Goal: Find specific page/section: Find specific page/section

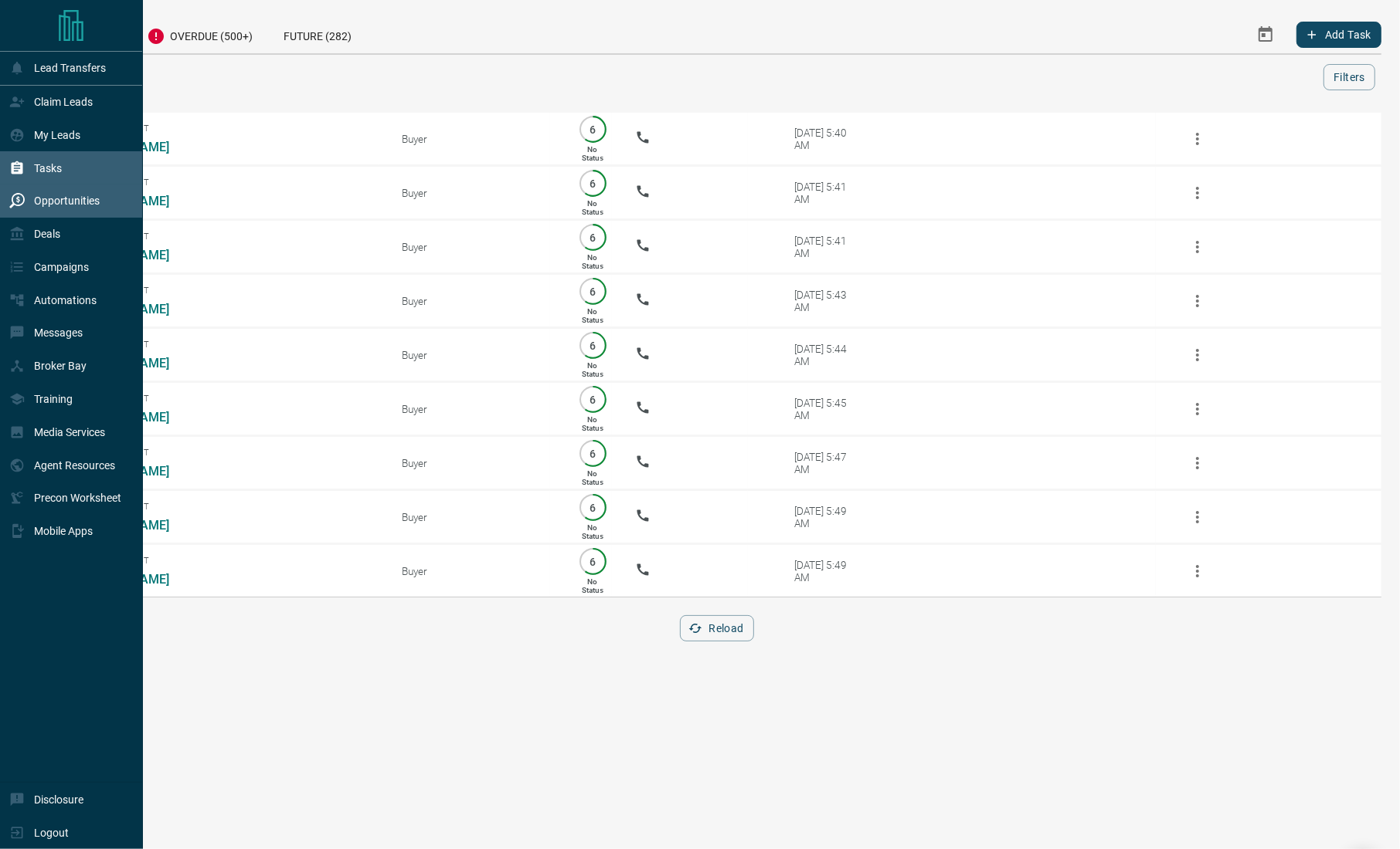
click at [56, 192] on div "Opportunities" at bounding box center [54, 201] width 91 height 25
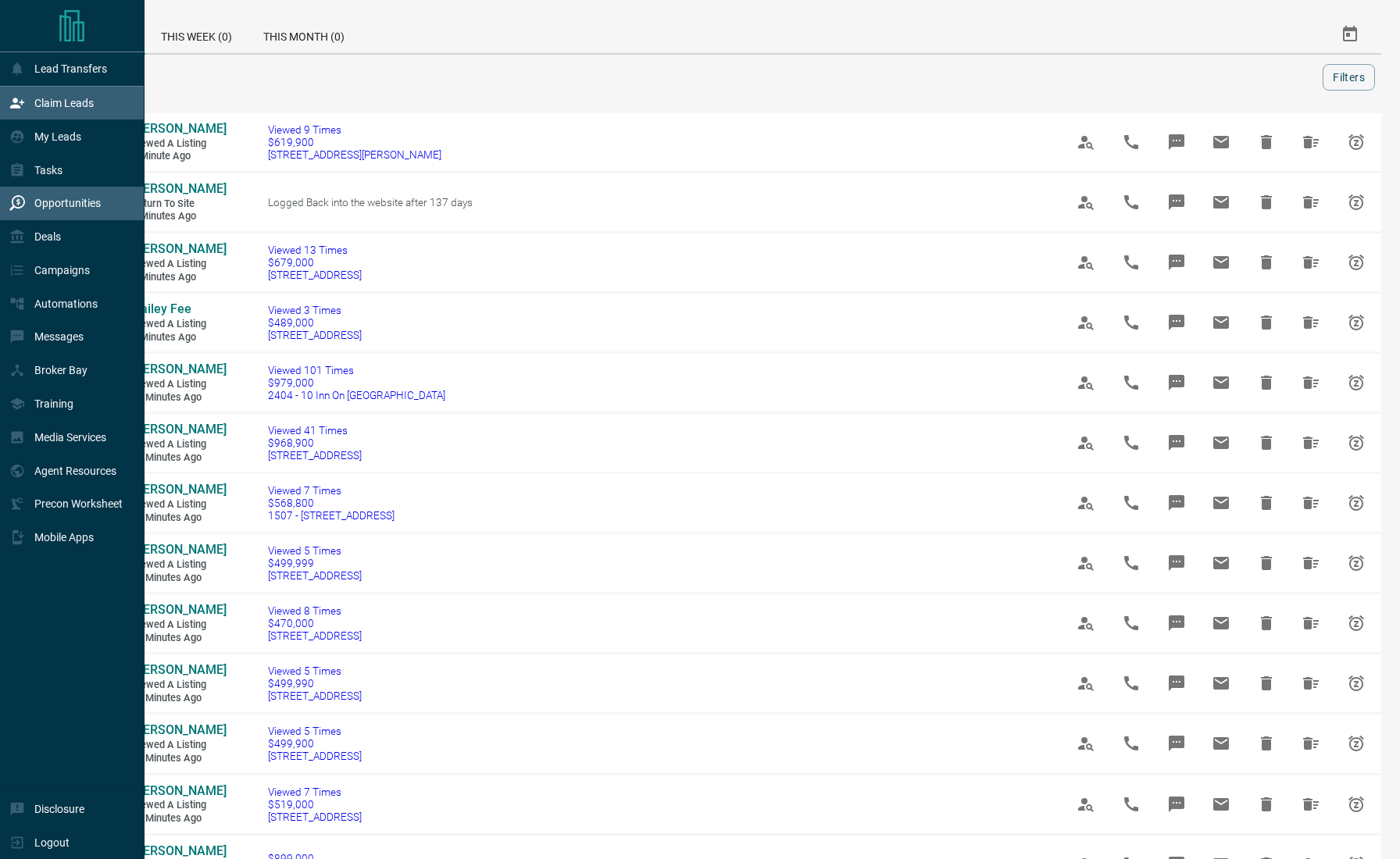
click at [57, 115] on div "Claim Leads" at bounding box center [50, 104] width 84 height 26
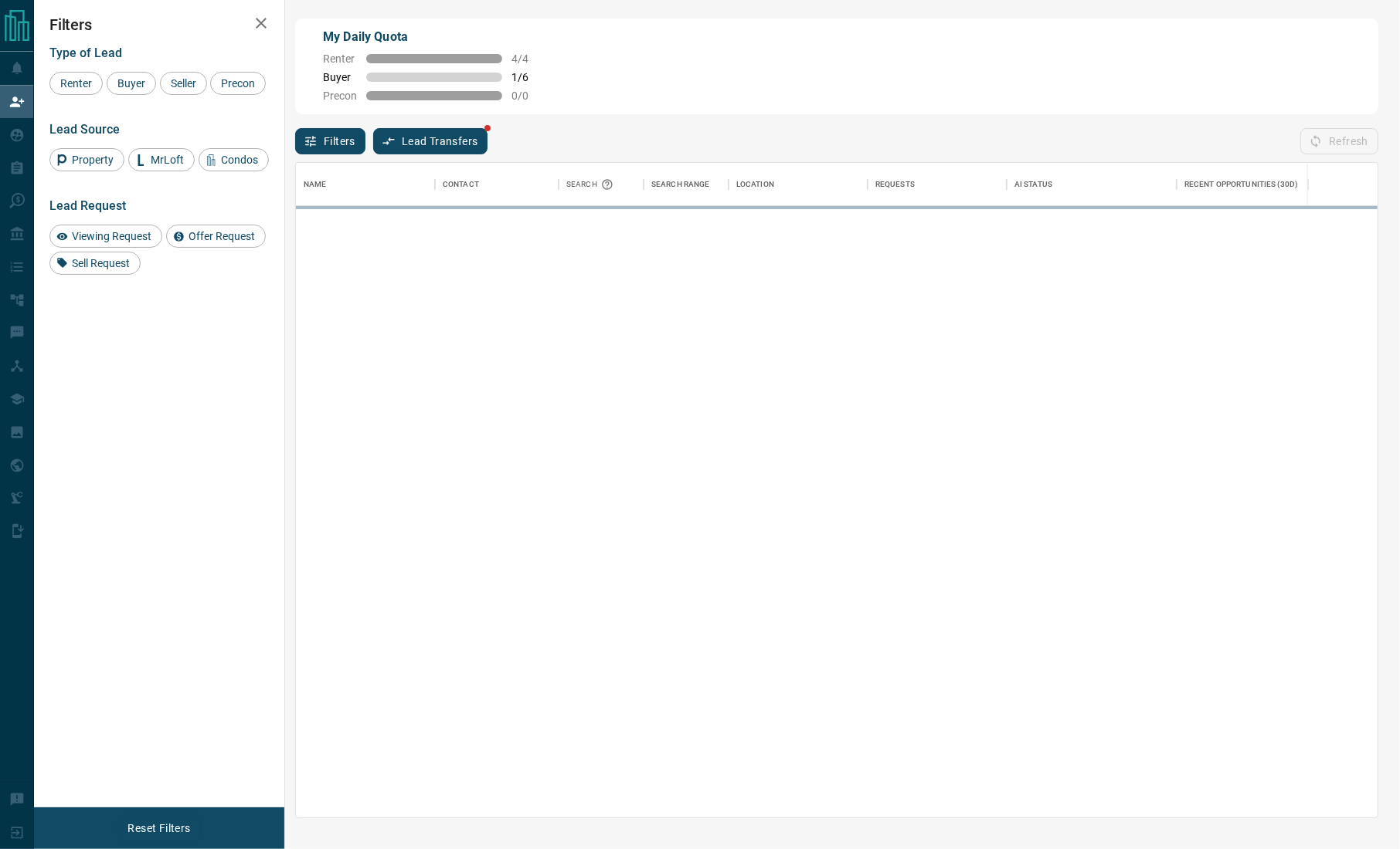
scroll to position [639, 1065]
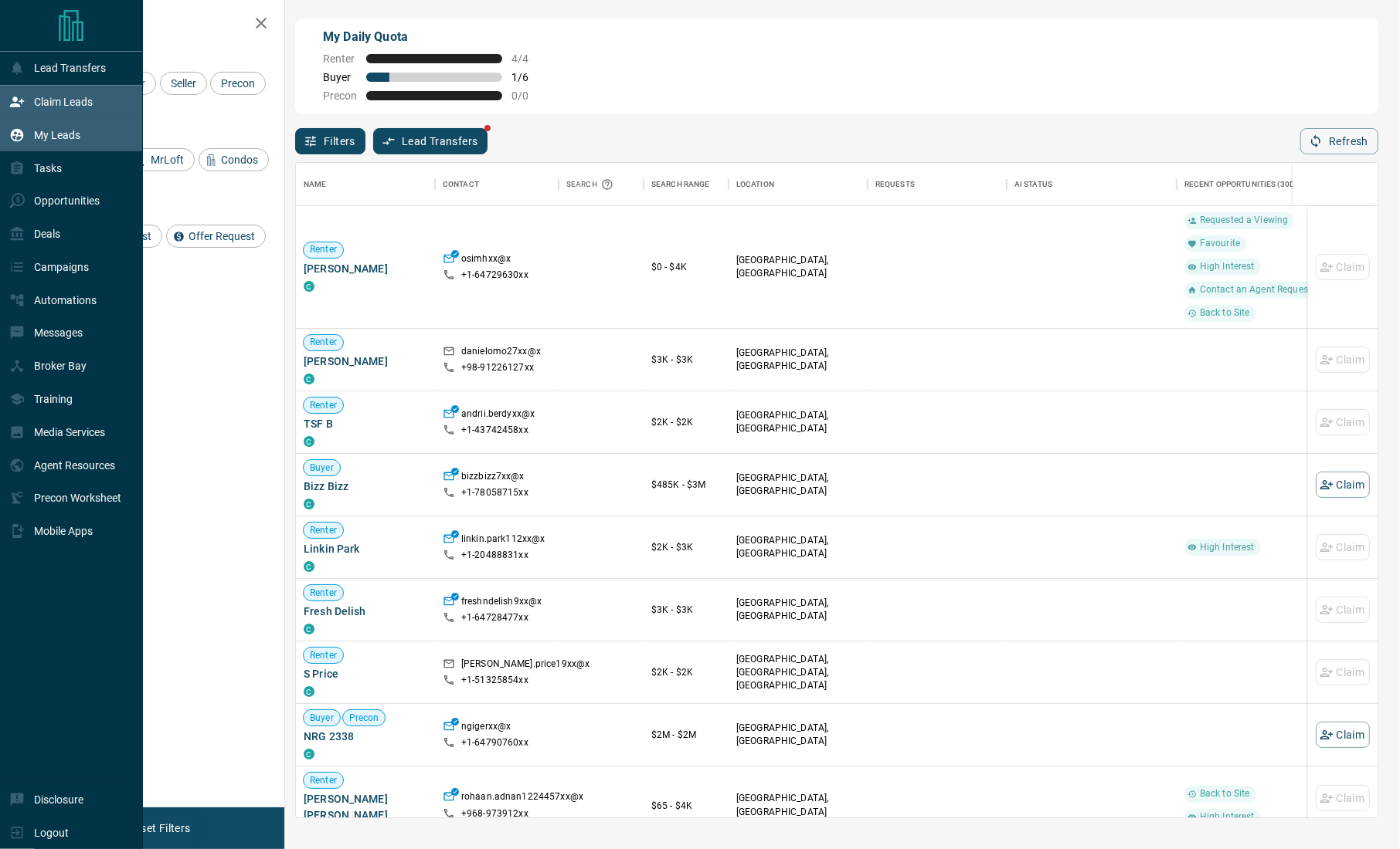
click at [19, 130] on icon at bounding box center [17, 134] width 13 height 13
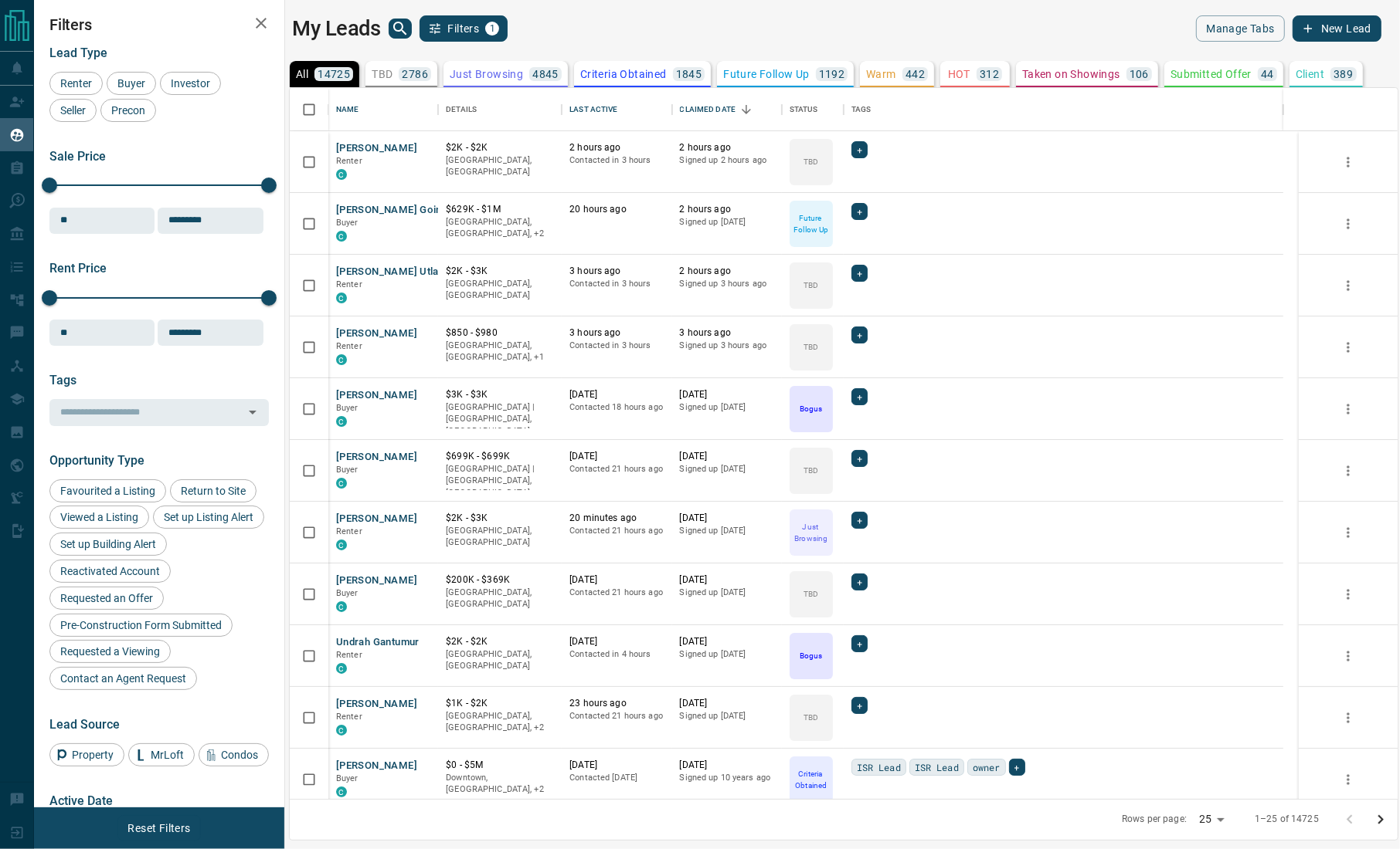
scroll to position [696, 1091]
click at [397, 39] on div "My Leads Filters 1" at bounding box center [564, 28] width 545 height 26
click at [404, 27] on icon "search button" at bounding box center [399, 28] width 19 height 19
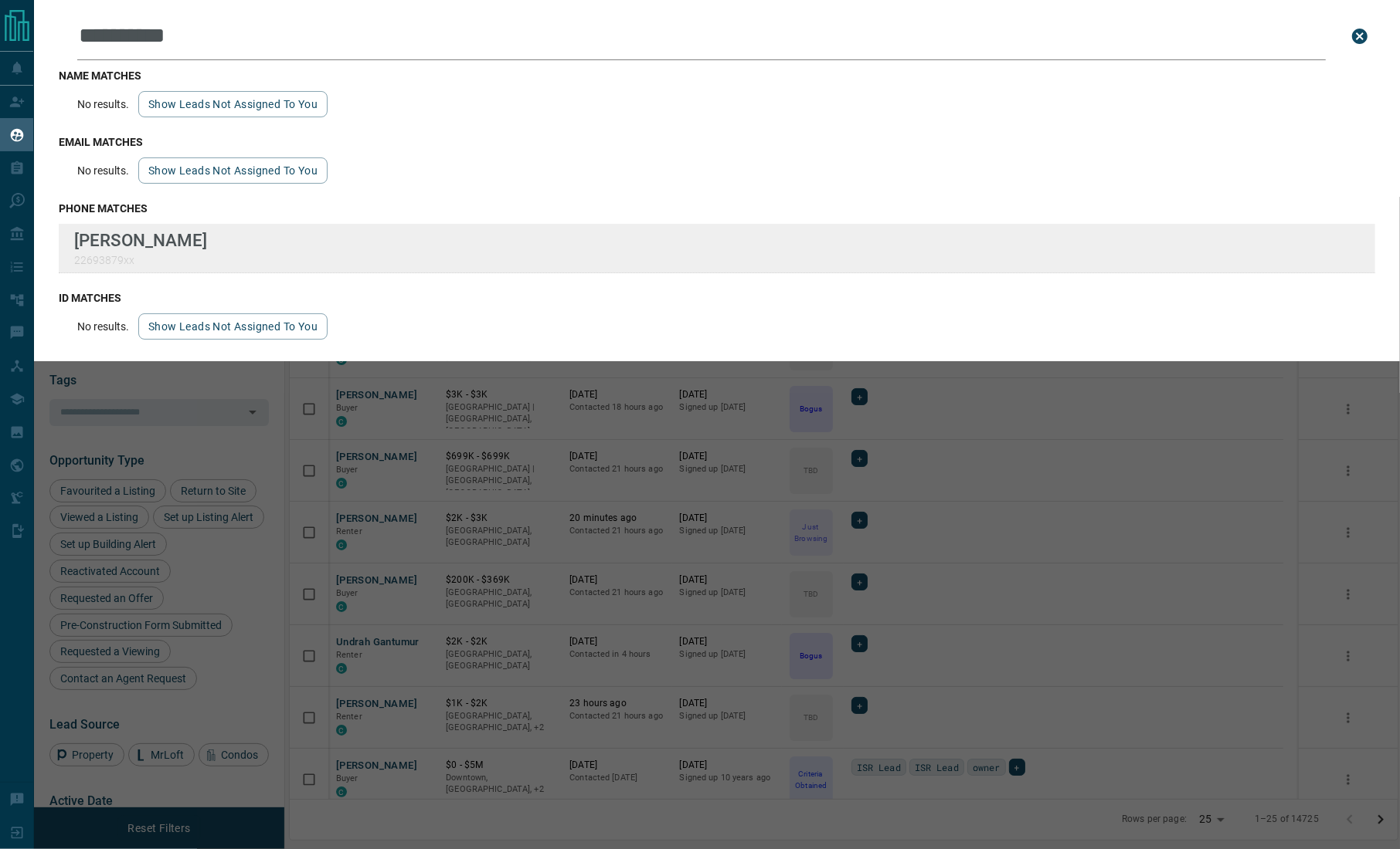
type input "**********"
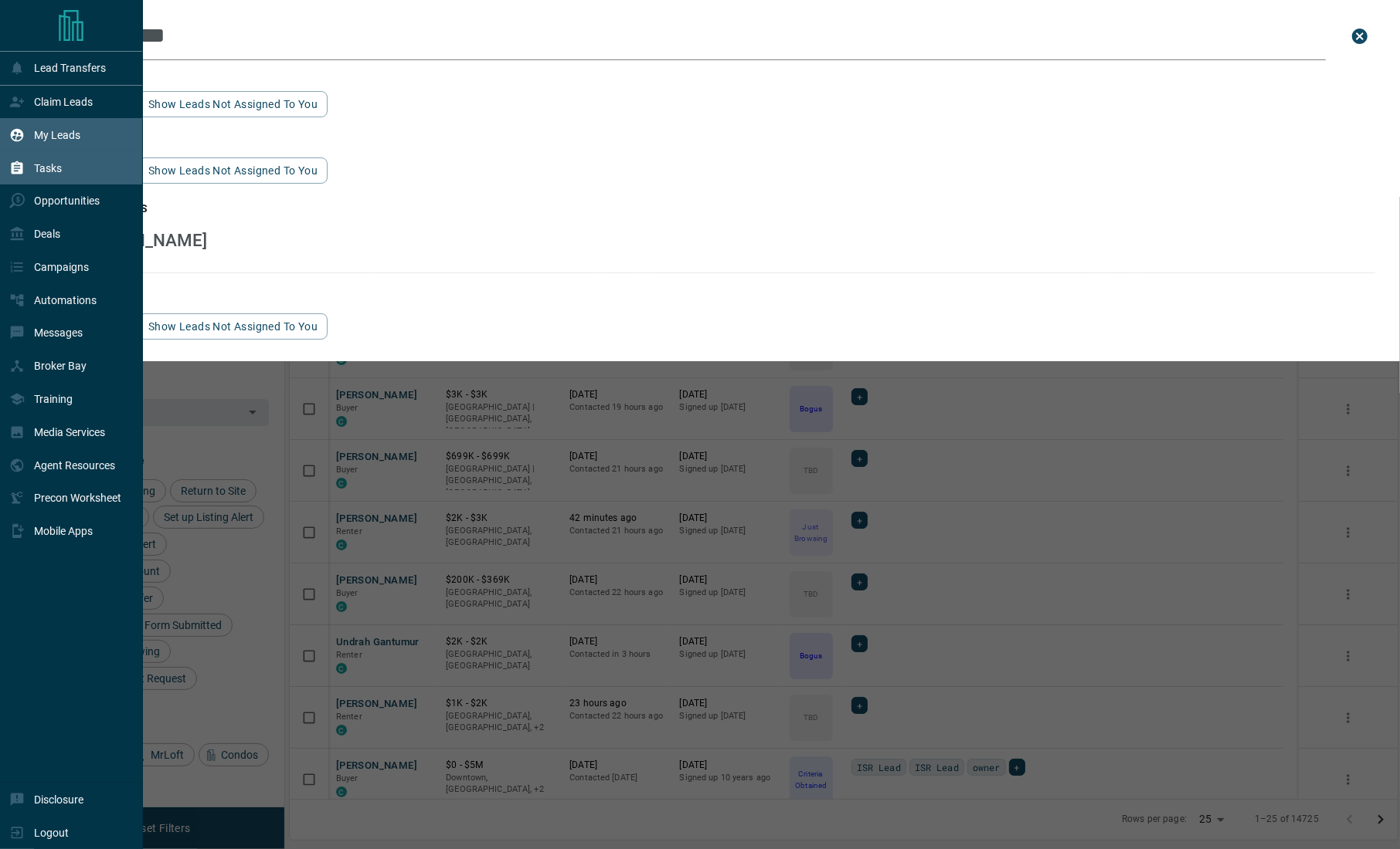
click at [27, 168] on div "Tasks" at bounding box center [35, 168] width 53 height 25
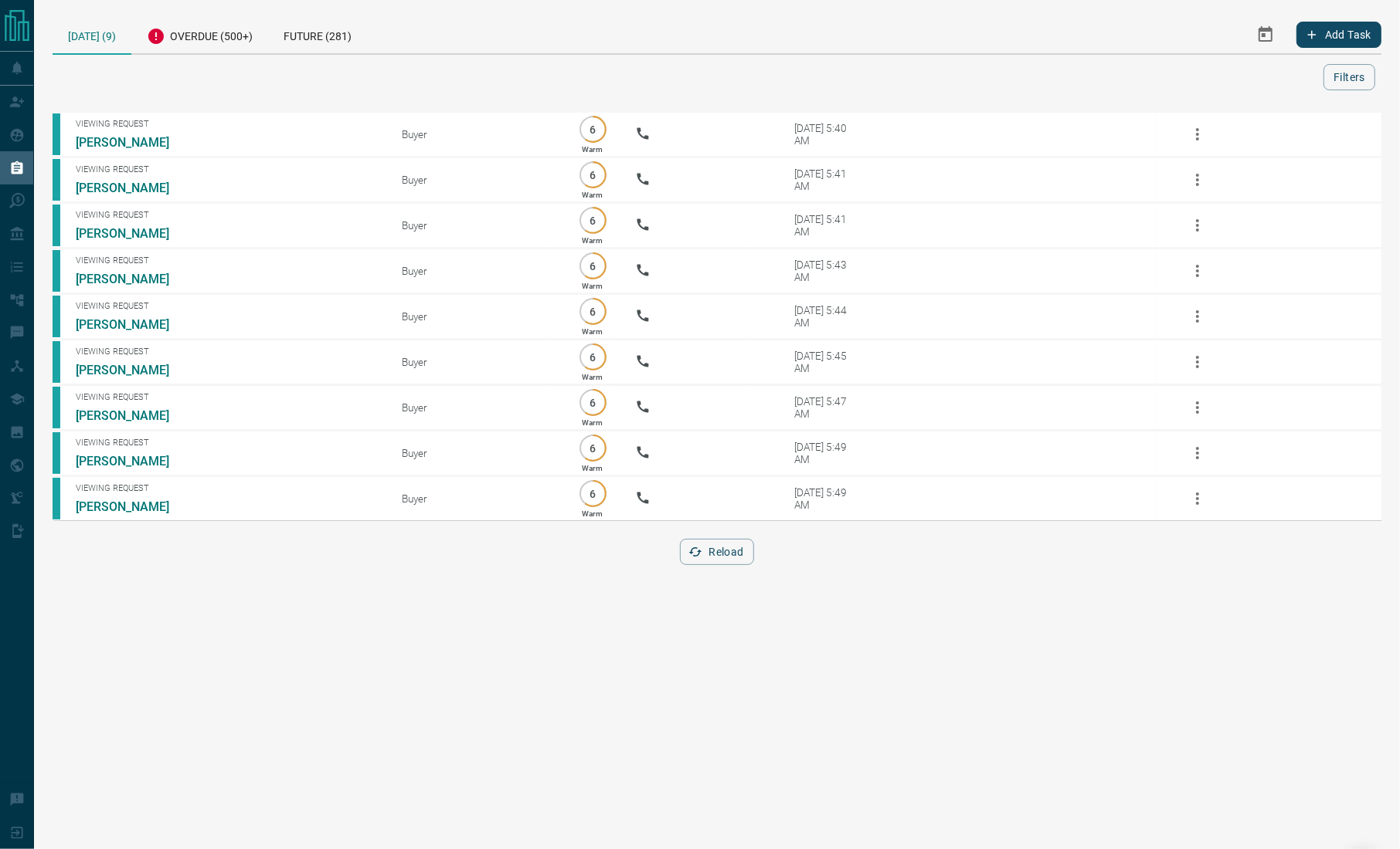
click at [1261, 76] on div at bounding box center [690, 77] width 1264 height 26
click at [1281, 69] on div at bounding box center [690, 77] width 1264 height 26
